Goal: Task Accomplishment & Management: Manage account settings

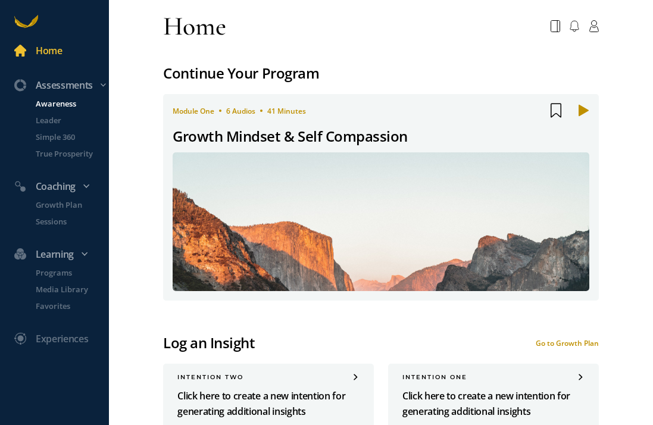
click at [51, 104] on p "Awareness" at bounding box center [71, 104] width 71 height 12
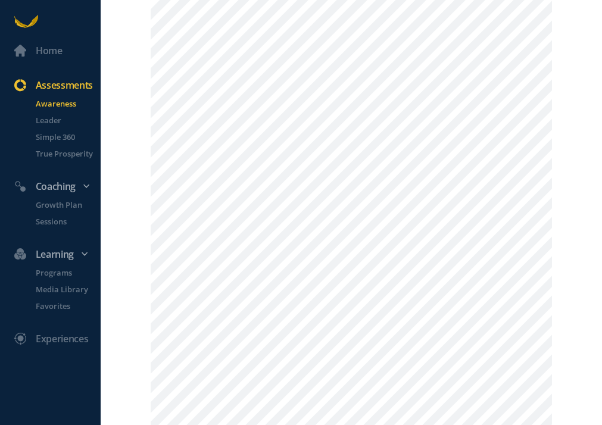
scroll to position [142, 0]
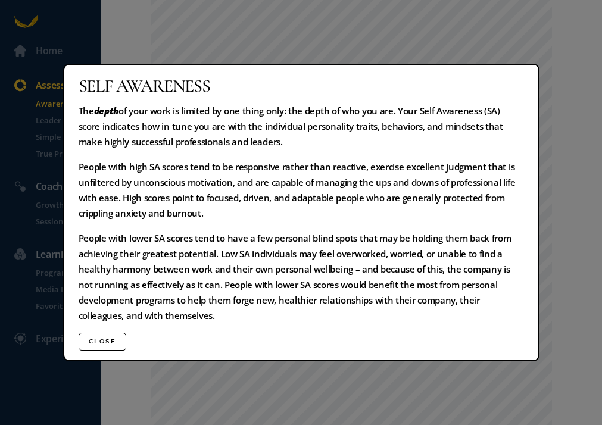
click at [113, 336] on button "Close" at bounding box center [103, 342] width 48 height 18
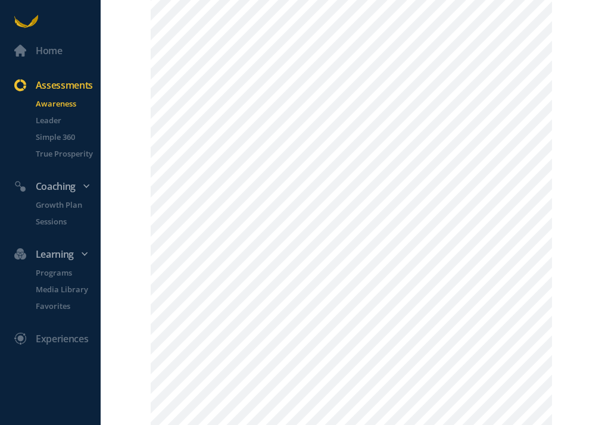
scroll to position [665, 0]
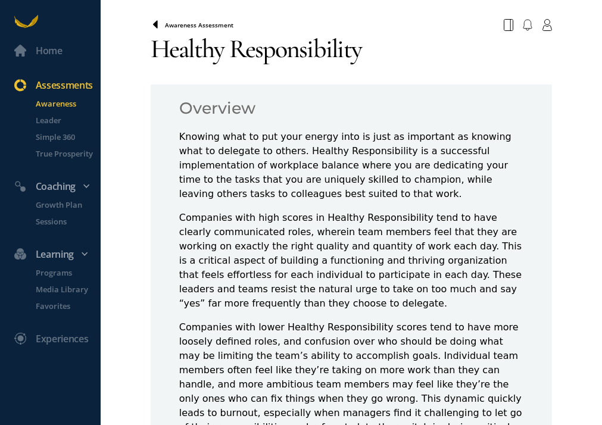
click at [157, 24] on icon at bounding box center [155, 24] width 5 height 8
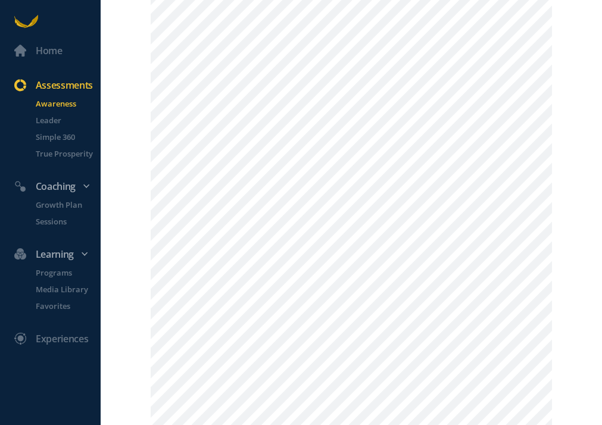
scroll to position [509, 0]
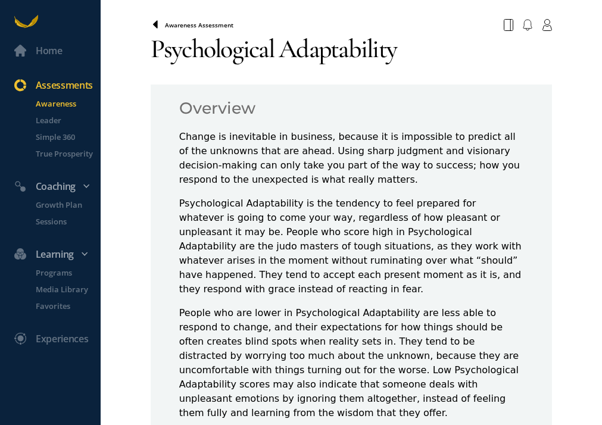
click at [157, 28] on icon at bounding box center [155, 24] width 5 height 8
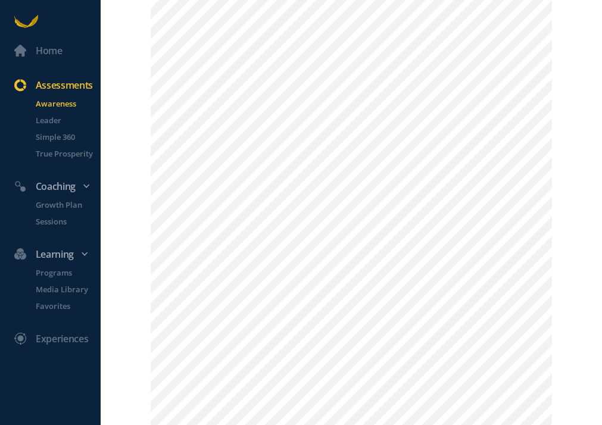
scroll to position [462, 0]
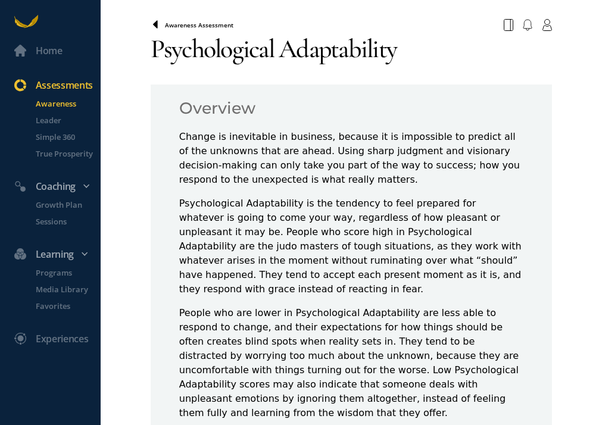
click at [158, 24] on icon at bounding box center [156, 25] width 10 height 10
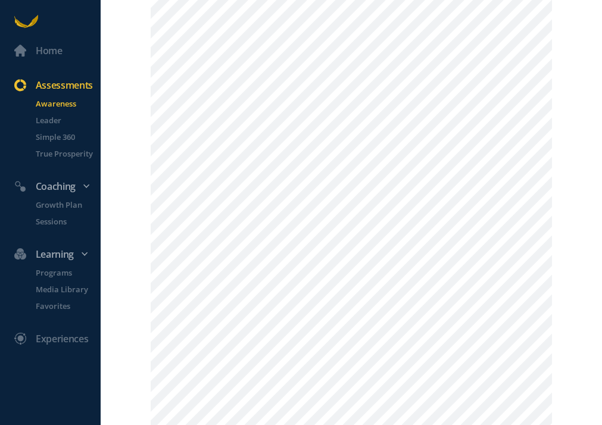
scroll to position [1096, 0]
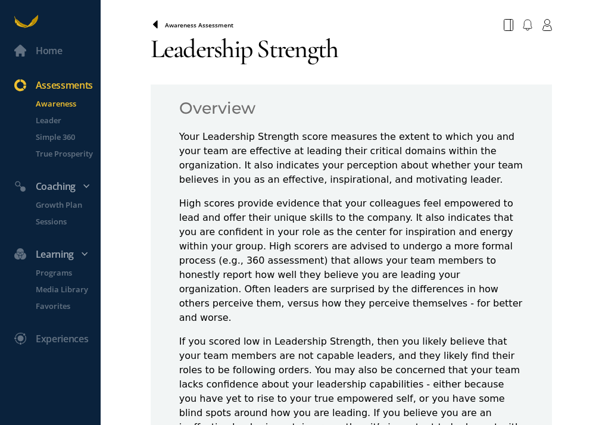
click at [152, 26] on icon at bounding box center [156, 25] width 10 height 10
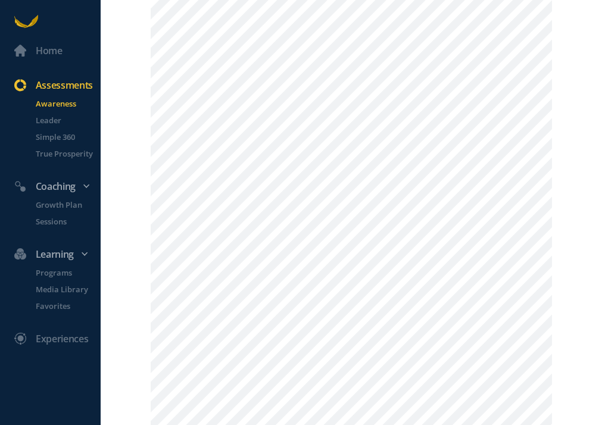
scroll to position [1033, 0]
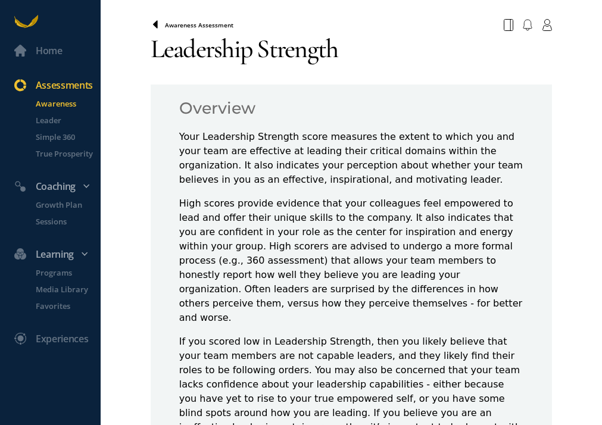
click at [157, 26] on icon at bounding box center [155, 24] width 5 height 8
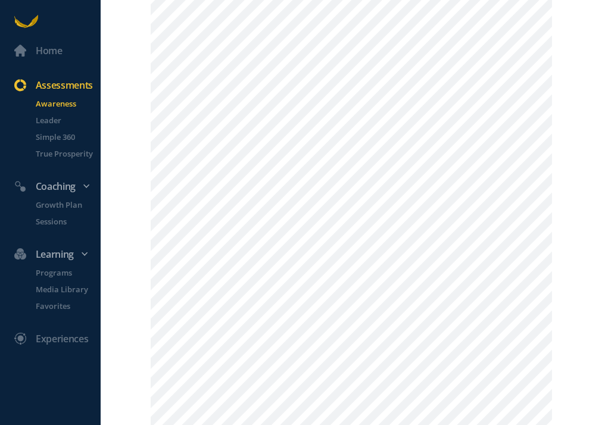
scroll to position [506, 0]
click at [66, 208] on p "Growth Plan" at bounding box center [67, 205] width 62 height 12
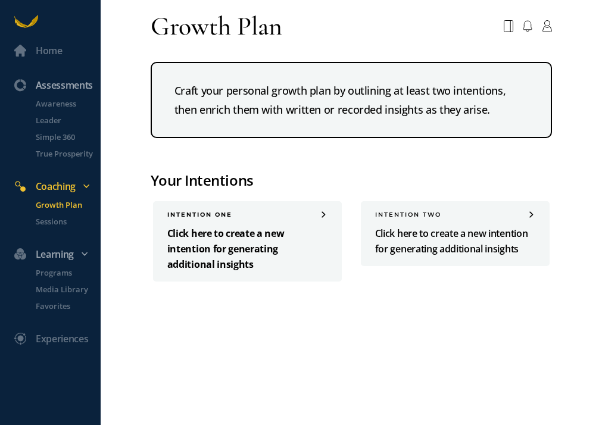
click at [228, 255] on p "Click here to create a new intention for generating additional insights" at bounding box center [247, 249] width 160 height 46
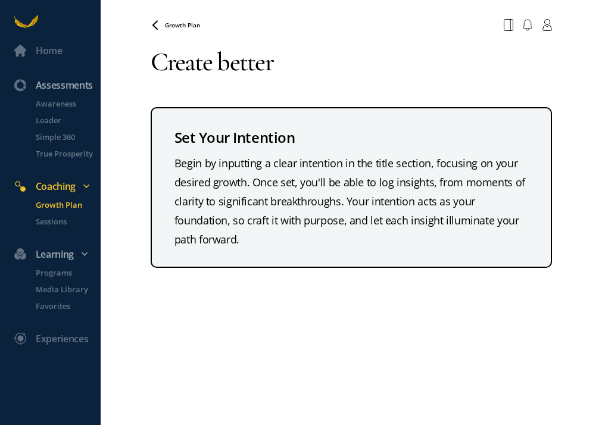
type textarea "s"
type textarea "S"
type textarea "Block time to"
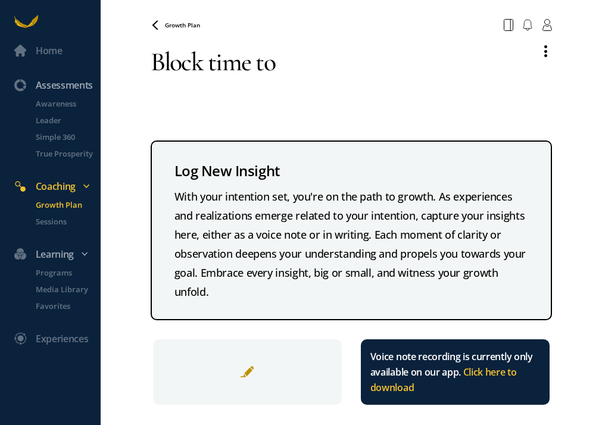
click at [289, 67] on textarea "Block time to" at bounding box center [341, 79] width 380 height 86
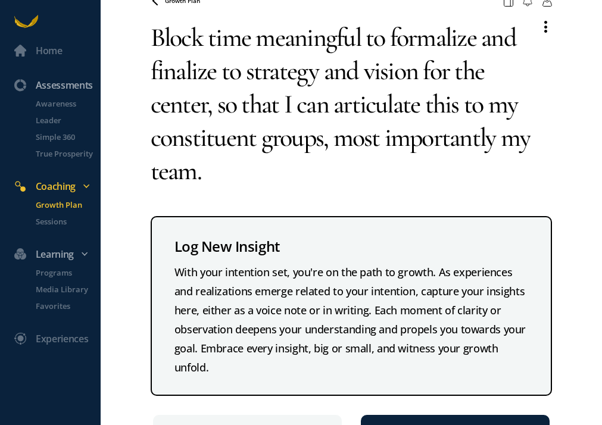
scroll to position [11, 0]
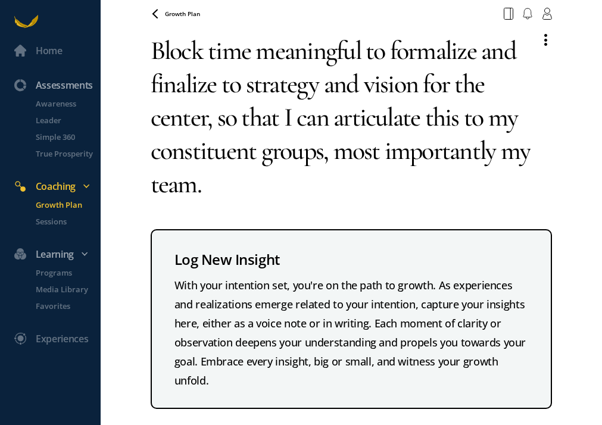
click at [277, 193] on textarea "Block time meaningful to formalize and finalize to strategy and vision for the …" at bounding box center [341, 117] width 380 height 186
type textarea "Block time meaningful to formalize and finalize to strategy and vision for the …"
click at [157, 12] on icon at bounding box center [155, 13] width 5 height 8
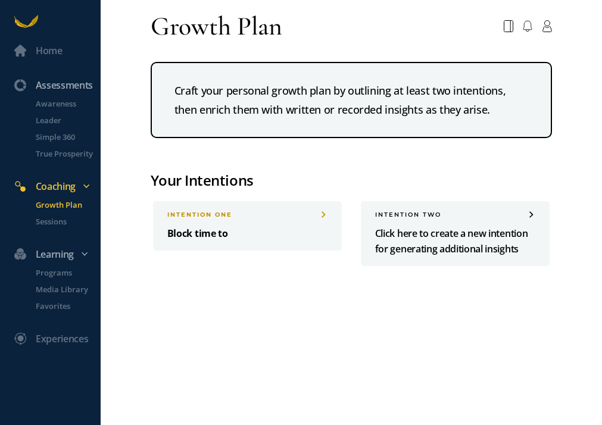
click at [223, 237] on p "Block time to" at bounding box center [247, 233] width 160 height 15
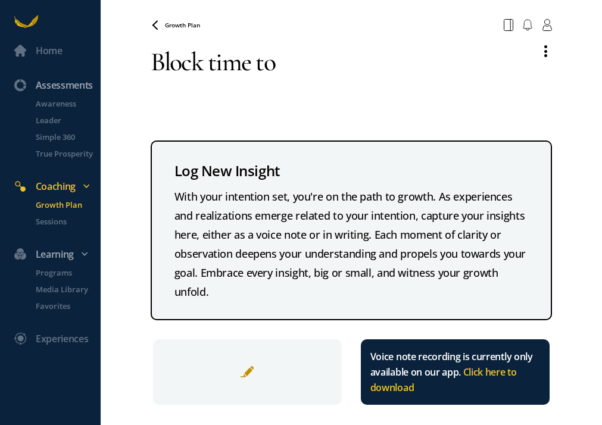
scroll to position [8, 0]
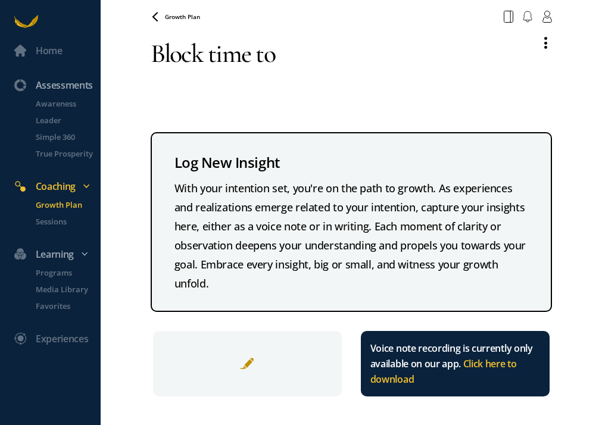
click at [249, 354] on div at bounding box center [247, 363] width 189 height 65
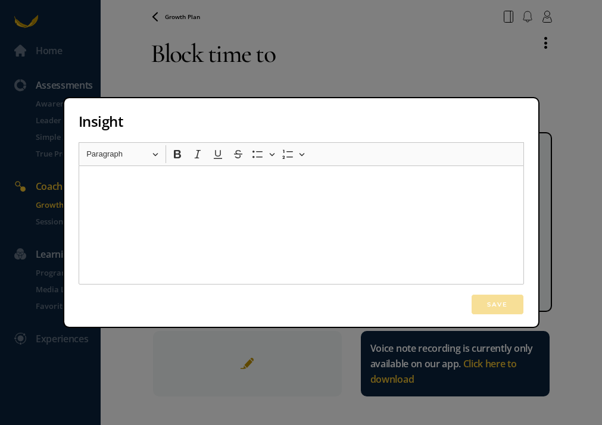
click at [289, 61] on div "Insight Rich Text Editor Heading Paragraph Paragraph Heading 1 Heading 2 Headin…" at bounding box center [301, 212] width 602 height 425
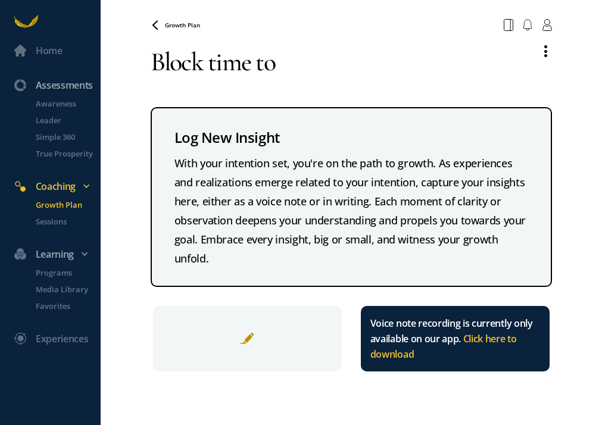
scroll to position [0, 0]
click at [289, 61] on textarea "Block time to" at bounding box center [341, 62] width 380 height 52
click at [289, 62] on textarea "Block time to" at bounding box center [341, 62] width 380 height 52
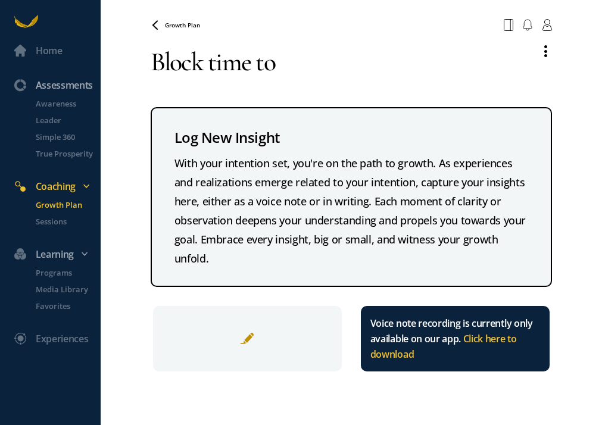
click at [230, 348] on div at bounding box center [247, 338] width 189 height 65
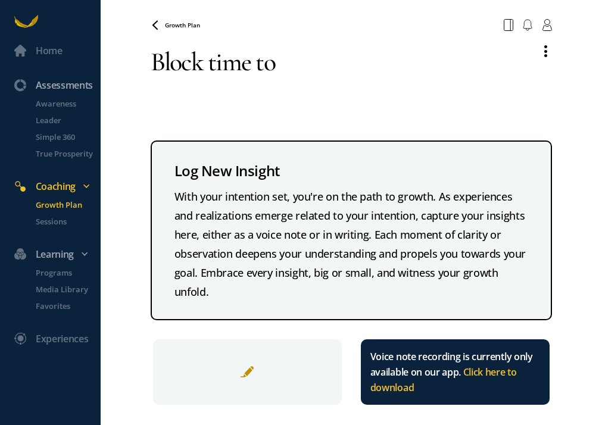
click at [256, 365] on div at bounding box center [247, 371] width 189 height 65
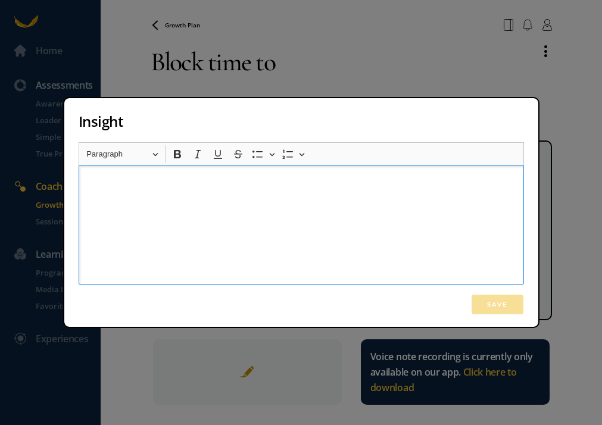
click at [274, 254] on div "Rich Text Editor, main" at bounding box center [301, 224] width 445 height 119
click at [242, 51] on div "Insight Rich Text Editor Heading Paragraph Paragraph Heading 1 Heading 2 Headin…" at bounding box center [301, 212] width 602 height 425
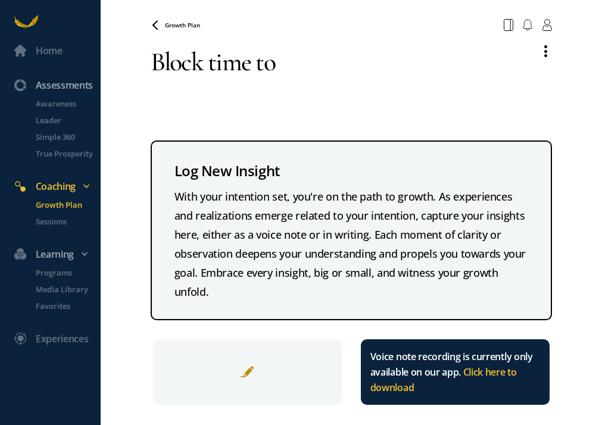
click at [238, 67] on textarea "Block time to" at bounding box center [341, 79] width 380 height 86
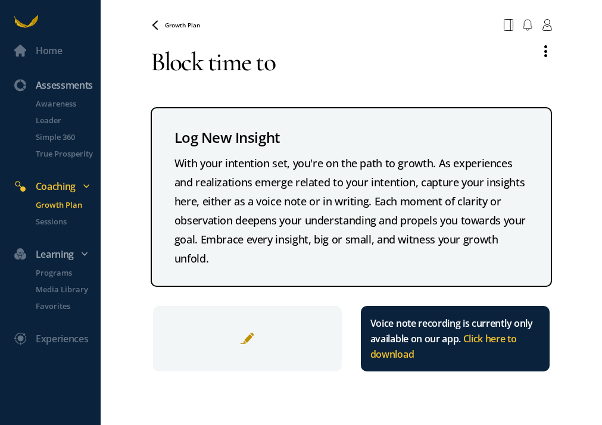
click at [238, 67] on textarea "Block time to" at bounding box center [341, 62] width 380 height 52
click at [237, 65] on textarea "Block time to" at bounding box center [341, 62] width 380 height 52
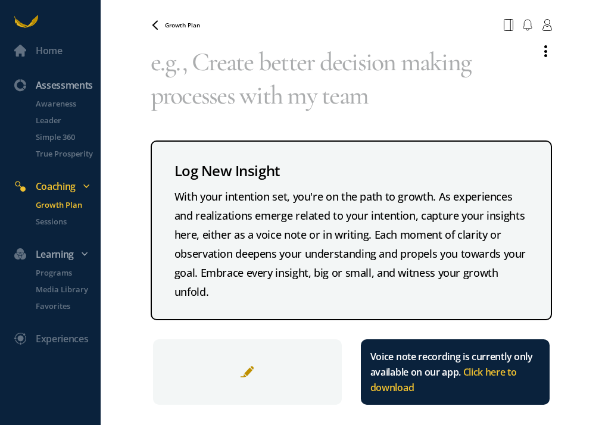
click at [232, 359] on div at bounding box center [247, 371] width 189 height 65
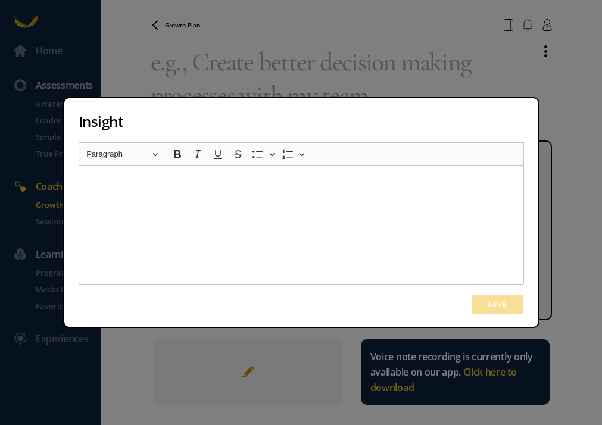
click at [199, 238] on div "Rich Text Editor, main" at bounding box center [301, 224] width 445 height 119
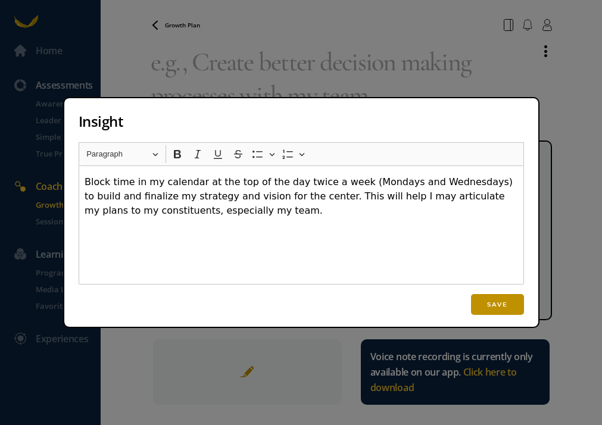
click at [487, 303] on button "Save" at bounding box center [497, 304] width 53 height 21
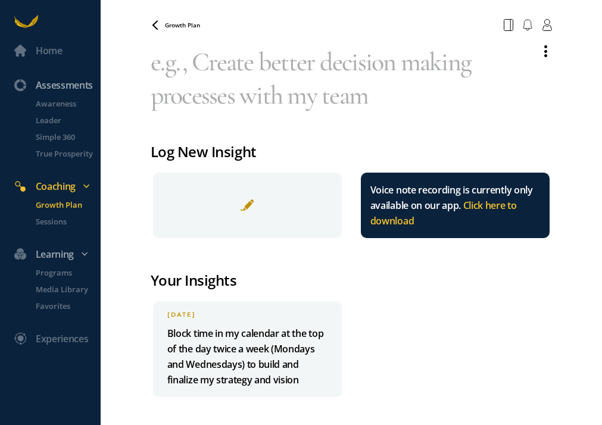
click at [205, 365] on p "Block time in my calendar at the top of the day twice a week (Mondays and Wedne…" at bounding box center [247, 357] width 160 height 62
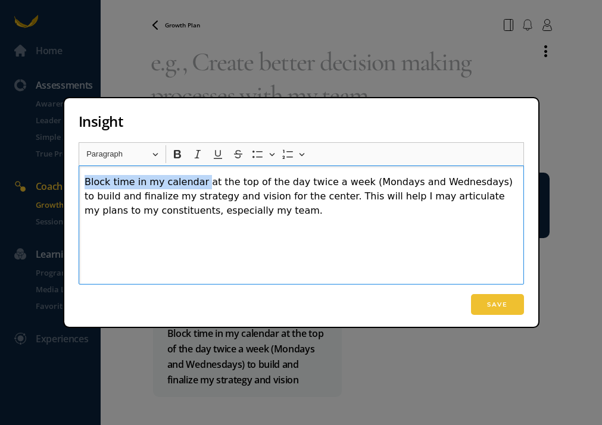
drag, startPoint x: 85, startPoint y: 181, endPoint x: 196, endPoint y: 175, distance: 111.4
click at [196, 176] on p "Block time in my calendar at the top of the day twice a week (Mondays and Wedne…" at bounding box center [301, 196] width 433 height 43
copy p "Block time in my calendar"
click at [490, 302] on button "Save" at bounding box center [497, 304] width 53 height 21
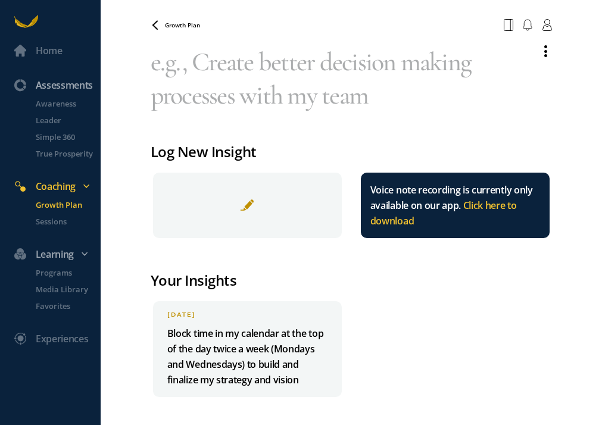
click at [239, 68] on textarea at bounding box center [341, 79] width 380 height 86
paste textarea "Block time in my calendar"
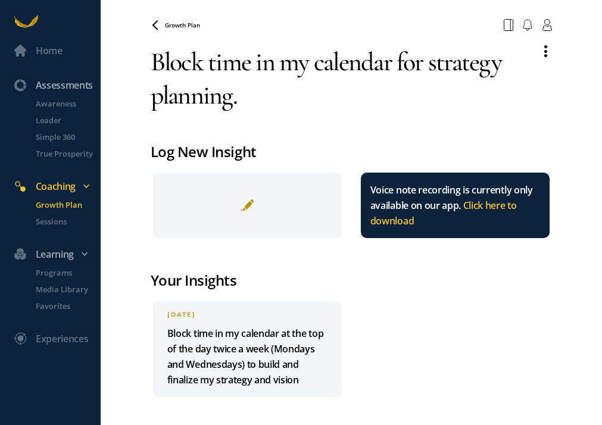
type textarea "Block time in my calendar for strategy planning."
click at [316, 80] on textarea "Block time in my calendar for strategy planning." at bounding box center [341, 79] width 380 height 86
click at [161, 26] on span at bounding box center [158, 25] width 14 height 10
click at [157, 22] on icon at bounding box center [155, 24] width 5 height 8
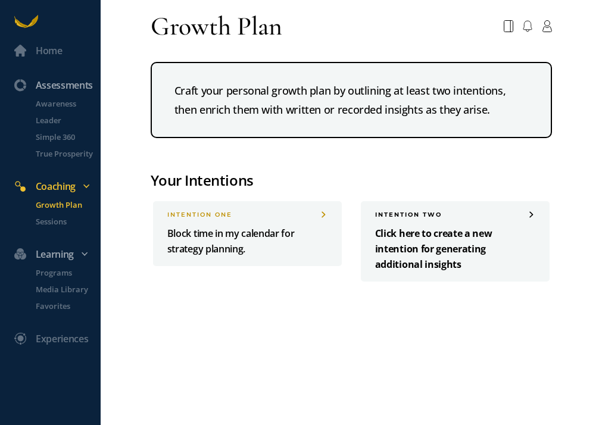
click at [463, 238] on p "Click here to create a new intention for generating additional insights" at bounding box center [455, 249] width 160 height 46
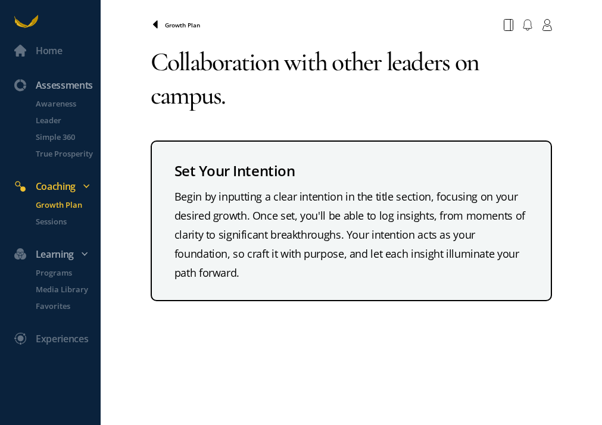
type textarea "Collaboration with other leaders on campus."
click at [158, 22] on icon at bounding box center [156, 25] width 10 height 10
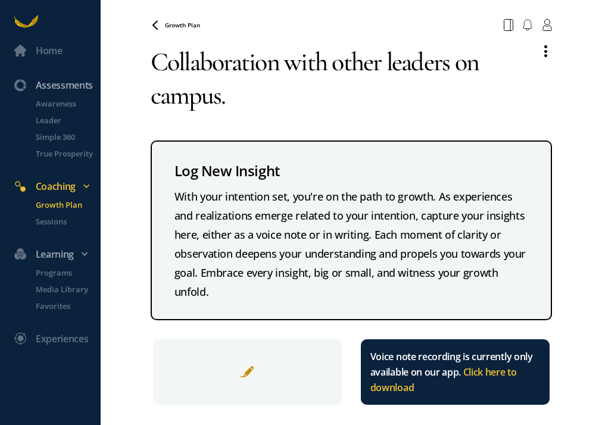
scroll to position [8, 0]
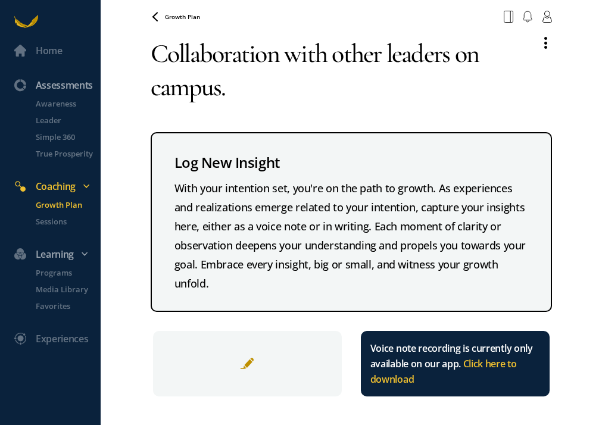
click at [249, 358] on span at bounding box center [247, 363] width 14 height 14
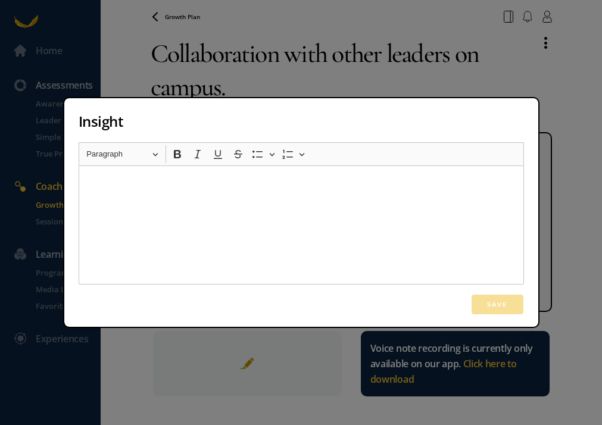
click at [246, 246] on div "Rich Text Editor, main" at bounding box center [301, 224] width 445 height 119
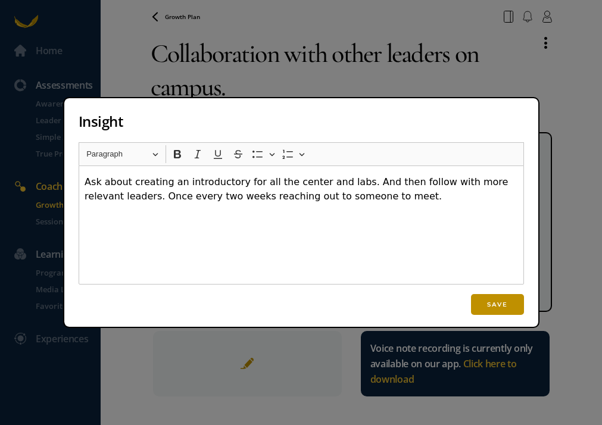
click at [504, 306] on button "Save" at bounding box center [497, 304] width 53 height 21
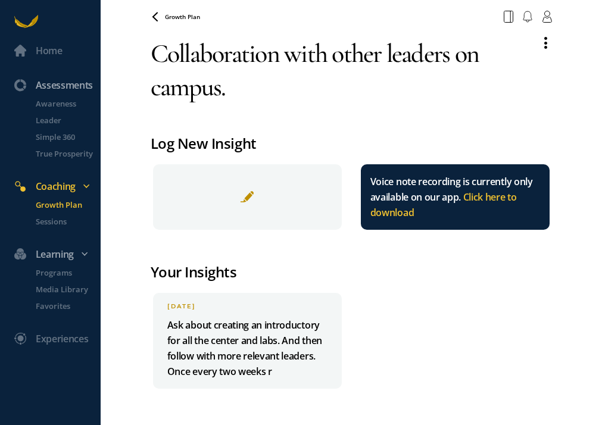
scroll to position [0, 0]
